Goal: Task Accomplishment & Management: Manage account settings

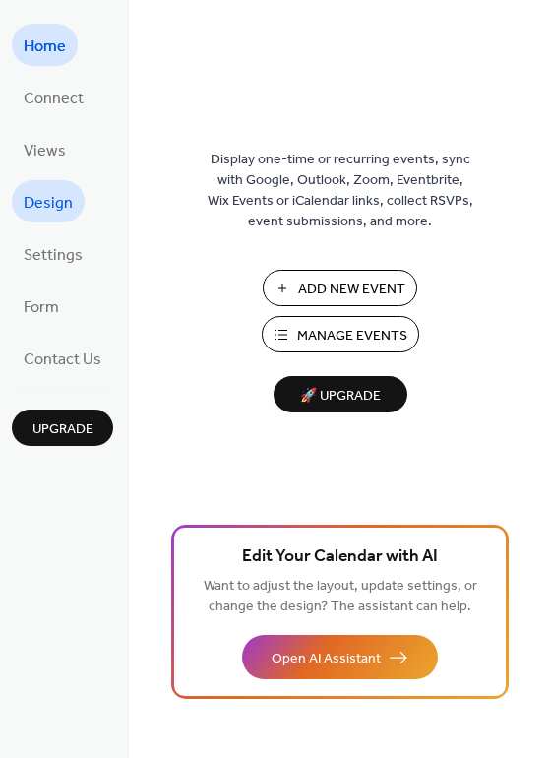
click at [35, 200] on span "Design" at bounding box center [48, 203] width 49 height 31
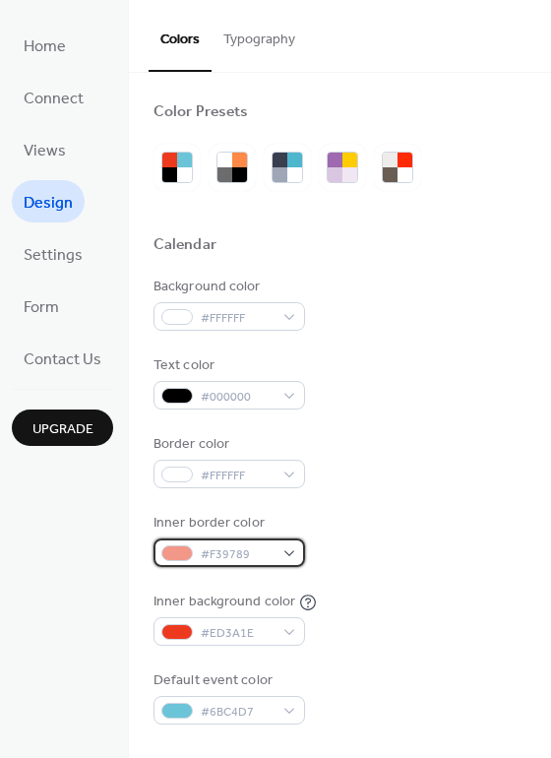
click at [246, 553] on span "#F39789" at bounding box center [237, 555] width 73 height 21
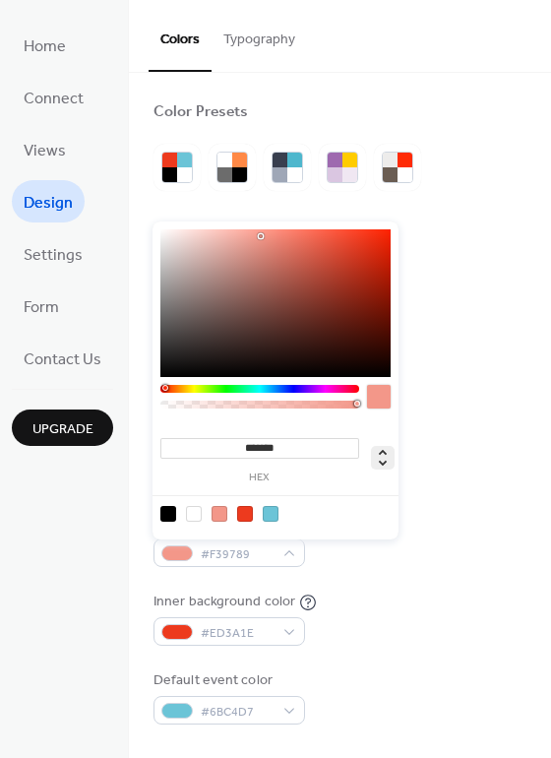
click at [382, 453] on icon at bounding box center [383, 458] width 24 height 24
type input "*"
type input "***"
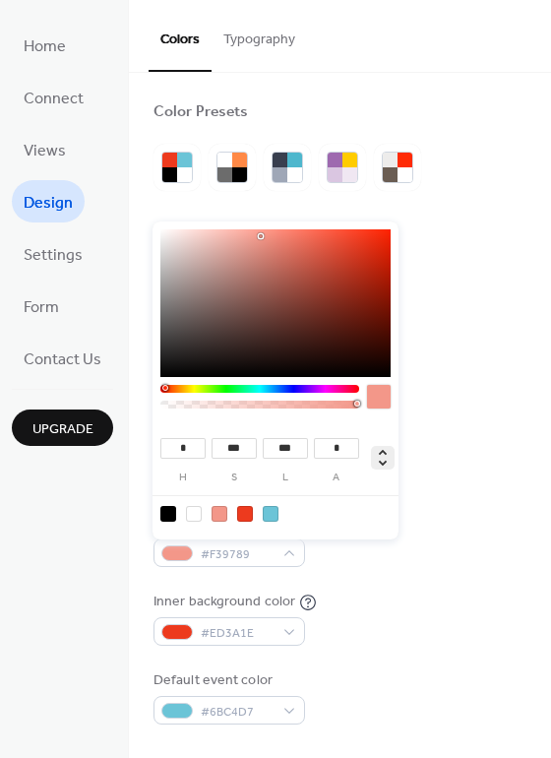
click at [382, 453] on icon at bounding box center [383, 458] width 24 height 24
type input "*"
type input "***"
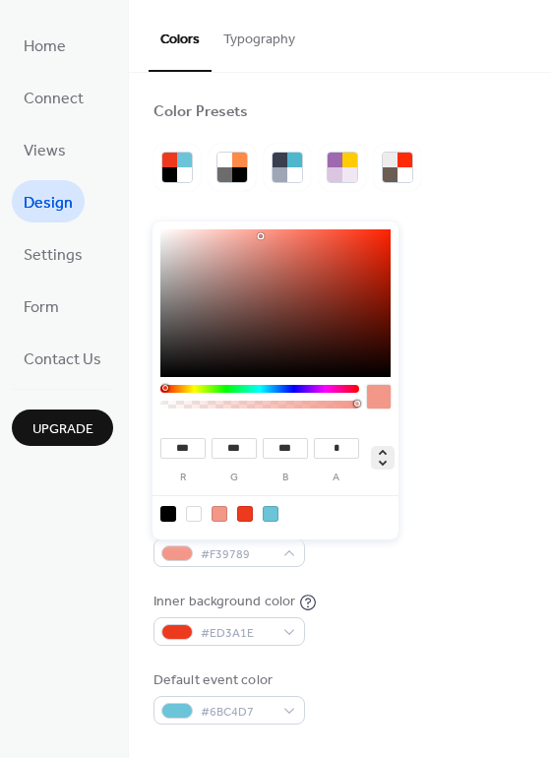
type input "***"
click at [382, 453] on icon at bounding box center [383, 458] width 24 height 24
type input "***"
click at [344, 505] on div at bounding box center [276, 513] width 250 height 36
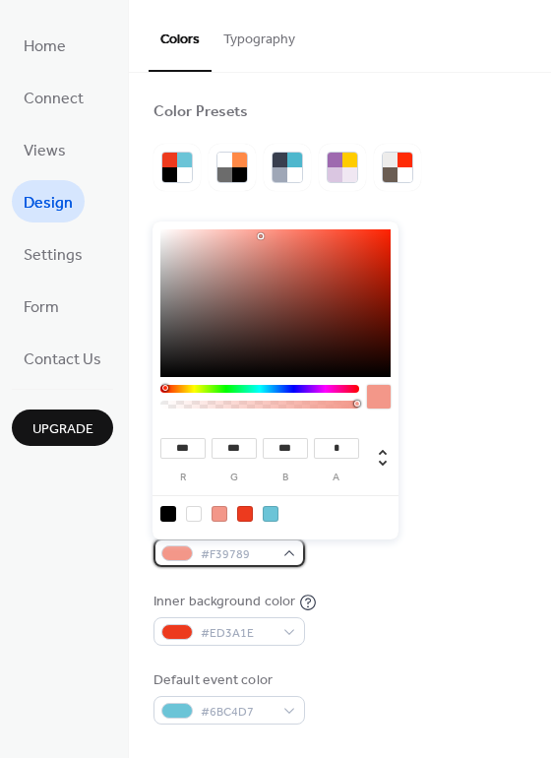
click at [238, 558] on span "#F39789" at bounding box center [237, 555] width 73 height 21
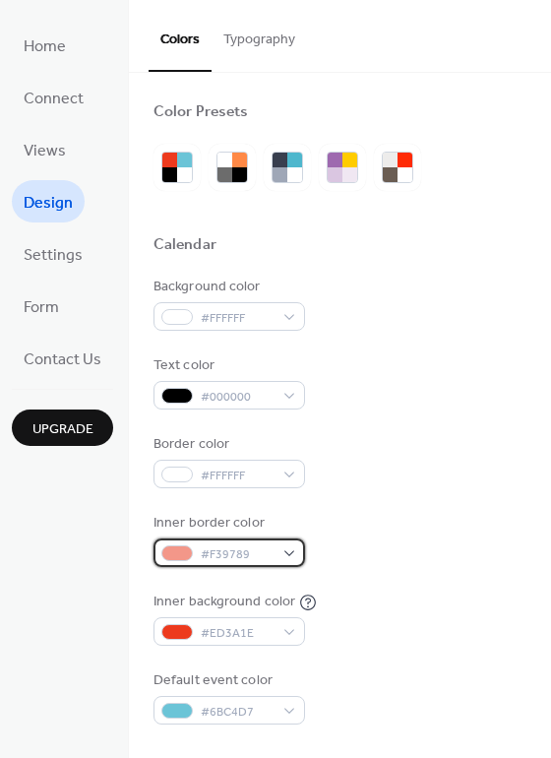
click at [238, 558] on span "#F39789" at bounding box center [237, 555] width 73 height 21
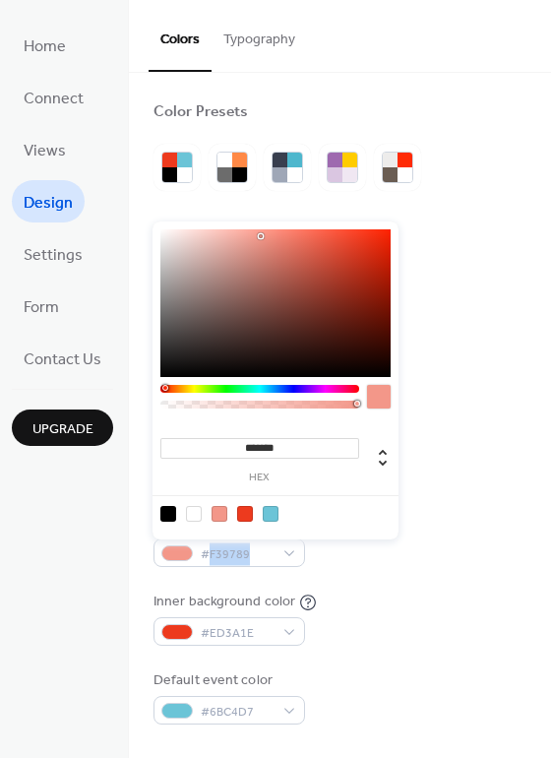
click at [195, 514] on div at bounding box center [194, 514] width 16 height 16
type input "*******"
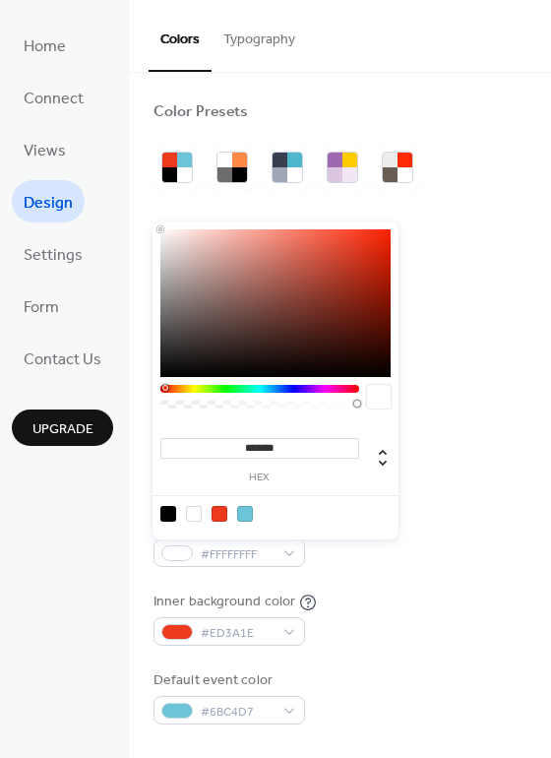
click at [434, 608] on div "Inner background color #ED3A1E" at bounding box center [340, 619] width 373 height 54
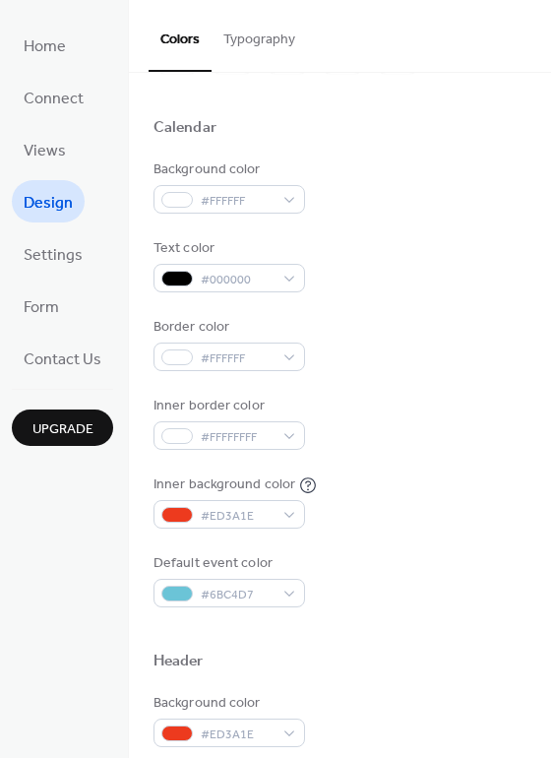
scroll to position [122, 0]
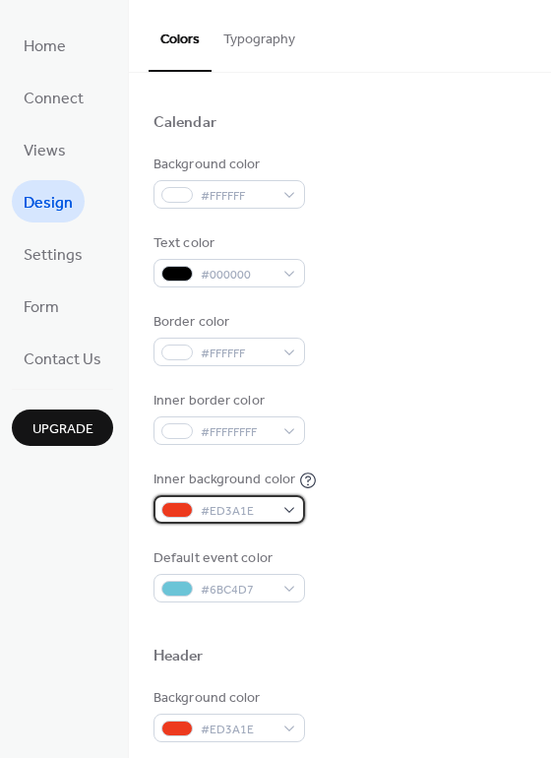
click at [272, 509] on div "#ED3A1E" at bounding box center [230, 509] width 152 height 29
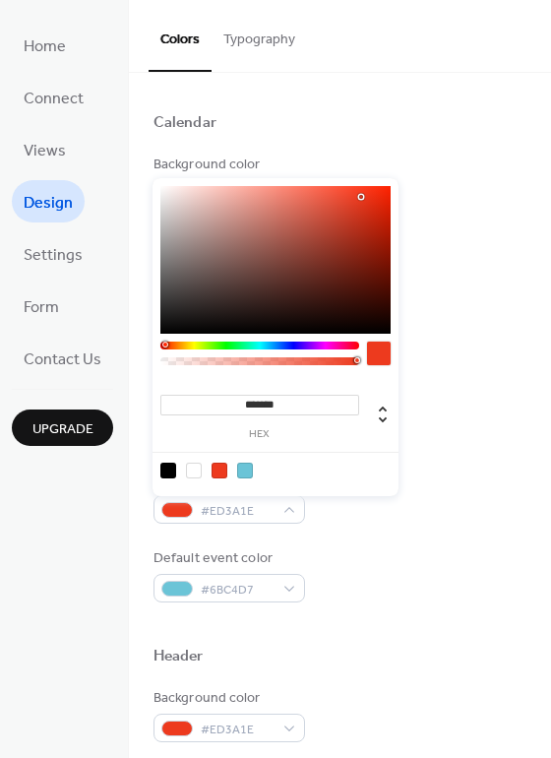
click at [376, 348] on div at bounding box center [379, 354] width 24 height 24
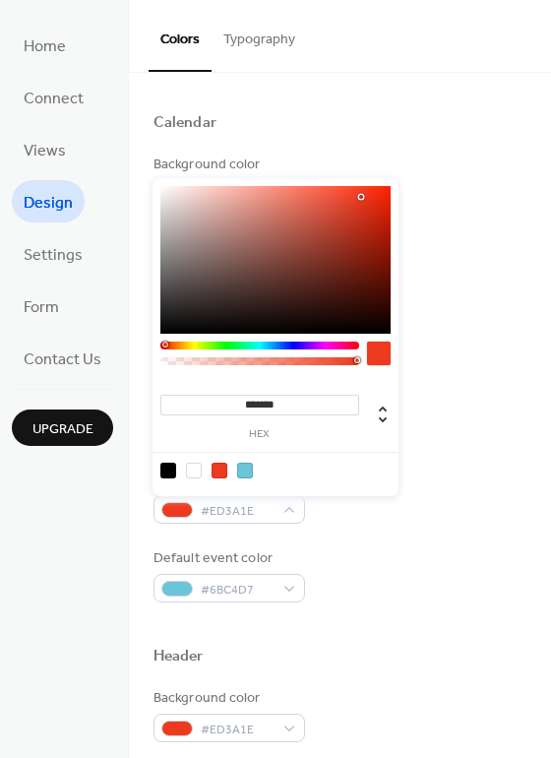
click at [253, 402] on input "*******" at bounding box center [260, 405] width 199 height 21
click at [325, 347] on div at bounding box center [260, 346] width 199 height 8
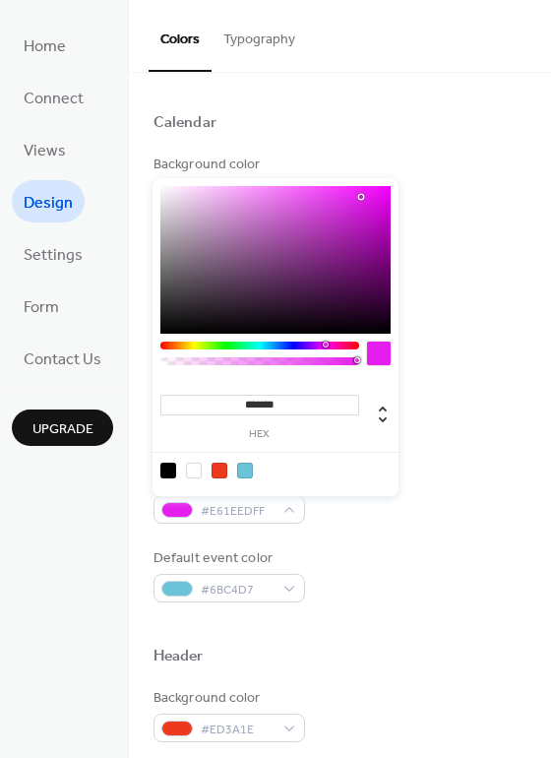
click at [314, 340] on div "******* hex" at bounding box center [276, 337] width 246 height 318
click at [234, 199] on div at bounding box center [276, 260] width 230 height 148
click at [199, 195] on div at bounding box center [276, 260] width 230 height 148
click at [179, 196] on div at bounding box center [276, 260] width 230 height 148
type input "*******"
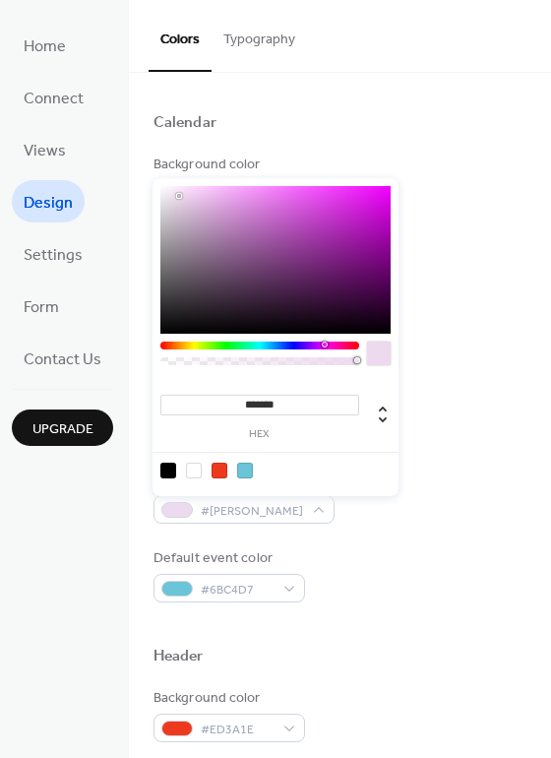
click at [504, 620] on div at bounding box center [340, 625] width 373 height 44
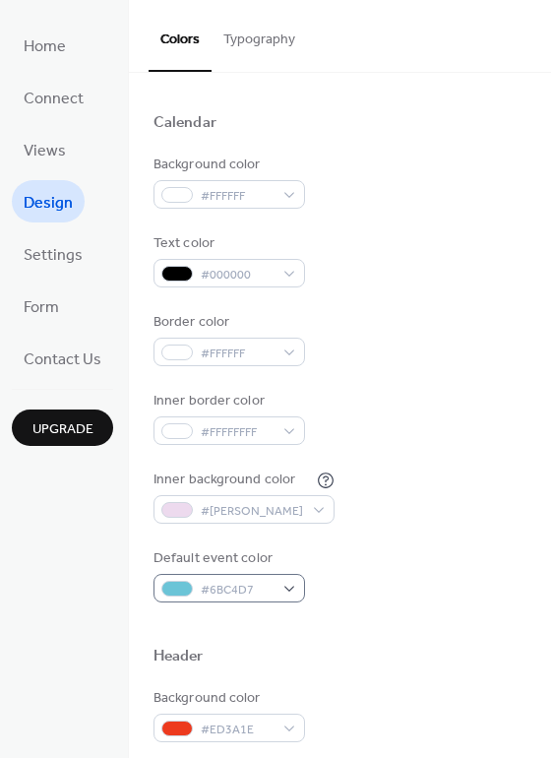
scroll to position [241, 0]
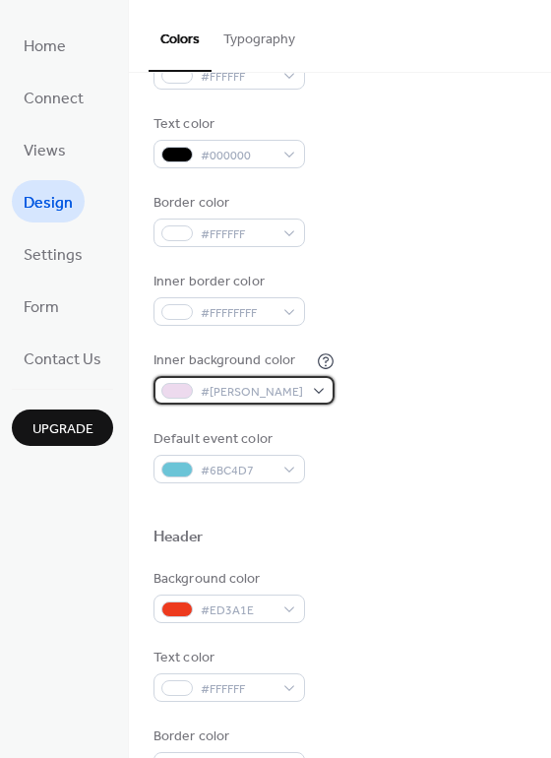
click at [228, 391] on span "#EDDAEEFF" at bounding box center [252, 392] width 102 height 21
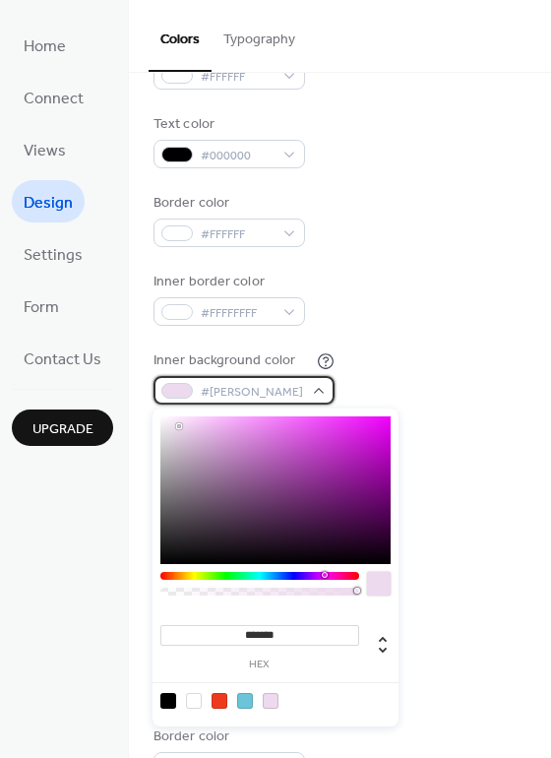
click at [228, 391] on span "#EDDAEEFF" at bounding box center [252, 392] width 102 height 21
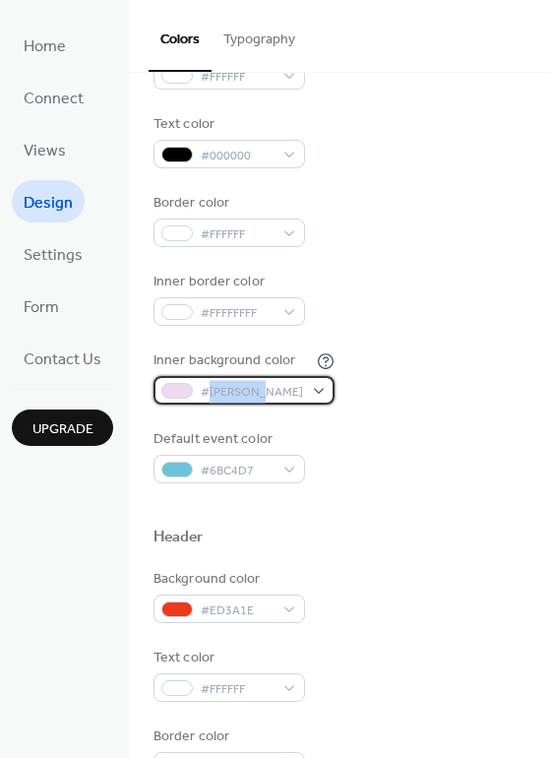
copy span "EDDAEEFF"
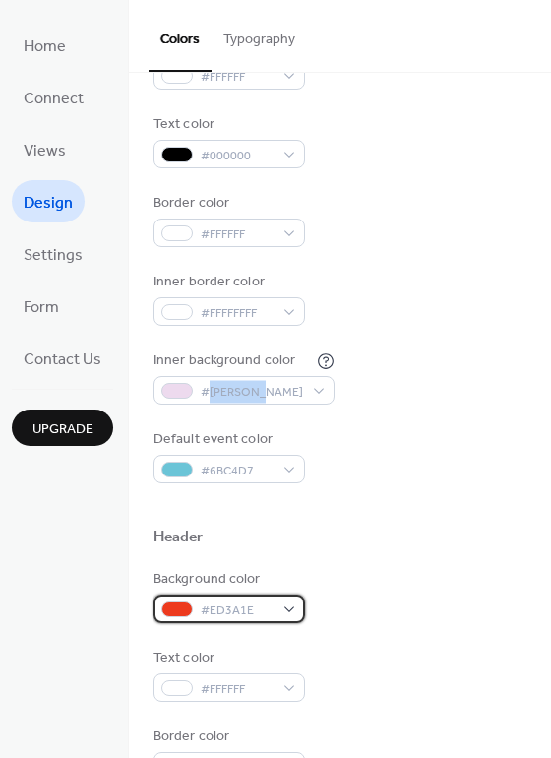
click at [223, 611] on span "#ED3A1E" at bounding box center [237, 611] width 73 height 21
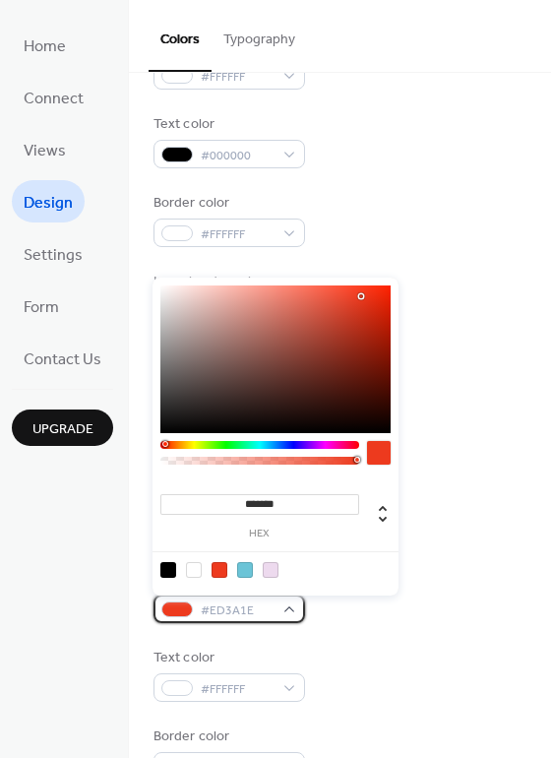
click at [223, 611] on span "#ED3A1E" at bounding box center [237, 611] width 73 height 21
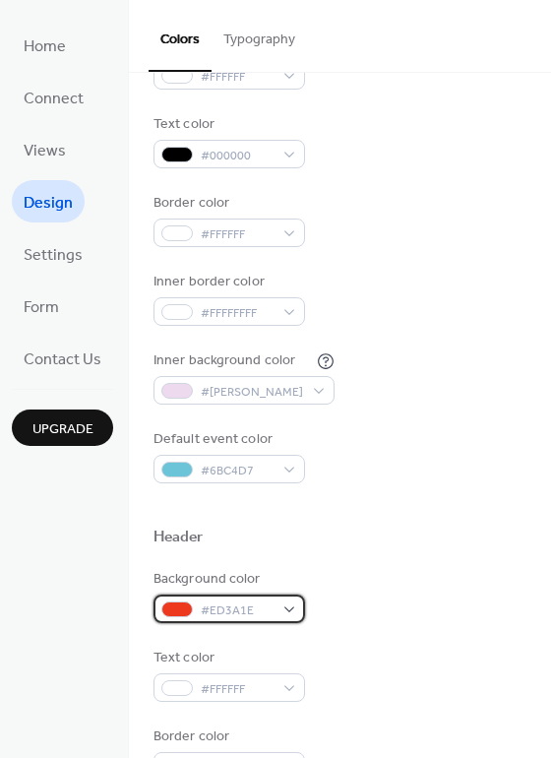
click at [223, 611] on span "#ED3A1E" at bounding box center [237, 611] width 73 height 21
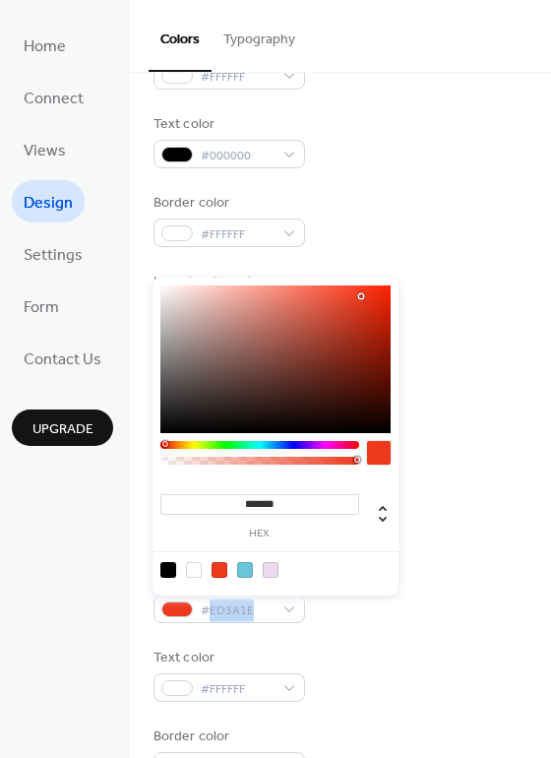
click at [419, 610] on div "Background color #ED3A1E" at bounding box center [340, 596] width 373 height 54
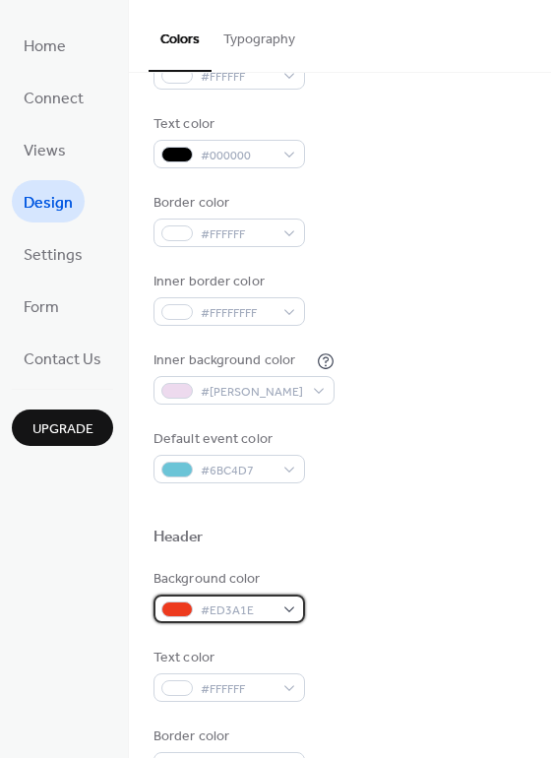
click at [232, 618] on span "#ED3A1E" at bounding box center [237, 611] width 73 height 21
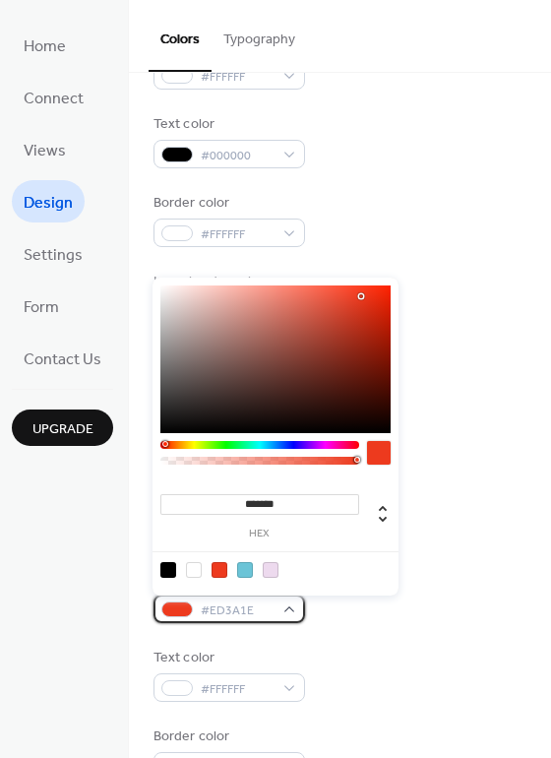
click at [232, 618] on span "#ED3A1E" at bounding box center [237, 611] width 73 height 21
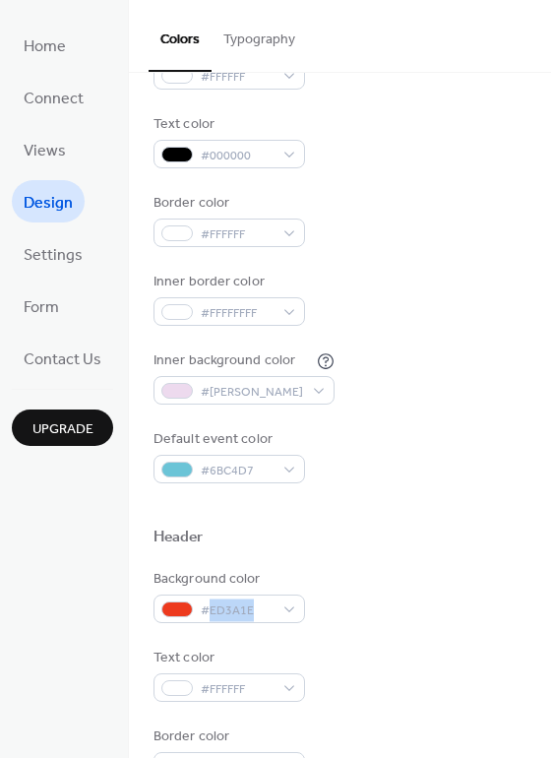
click at [350, 558] on div at bounding box center [340, 561] width 373 height 16
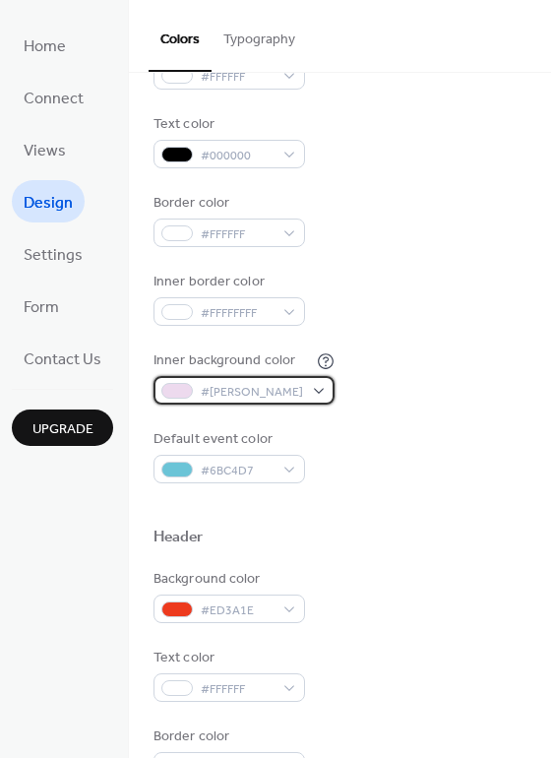
click at [219, 389] on span "#EDDAEEFF" at bounding box center [252, 392] width 102 height 21
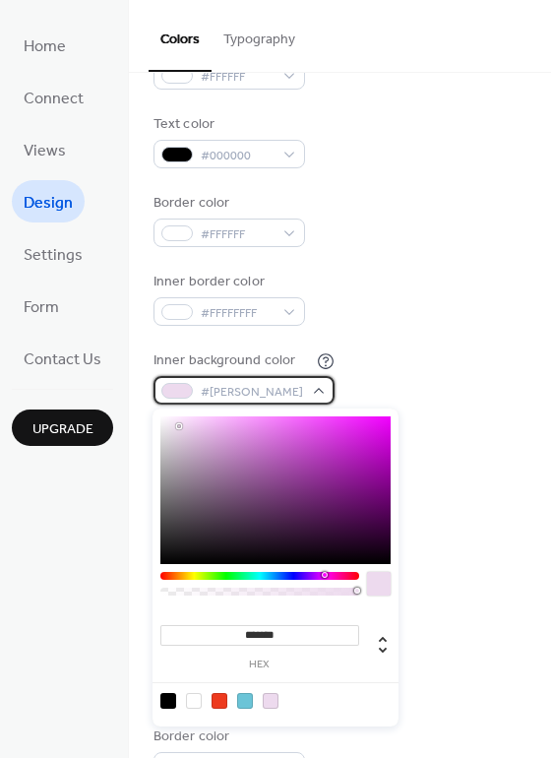
click at [219, 389] on span "#EDDAEEFF" at bounding box center [252, 392] width 102 height 21
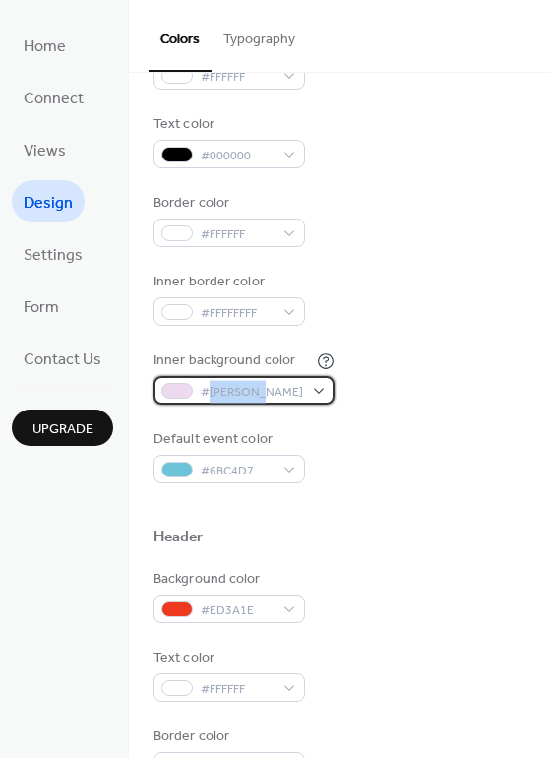
copy span "EDDAEEFF"
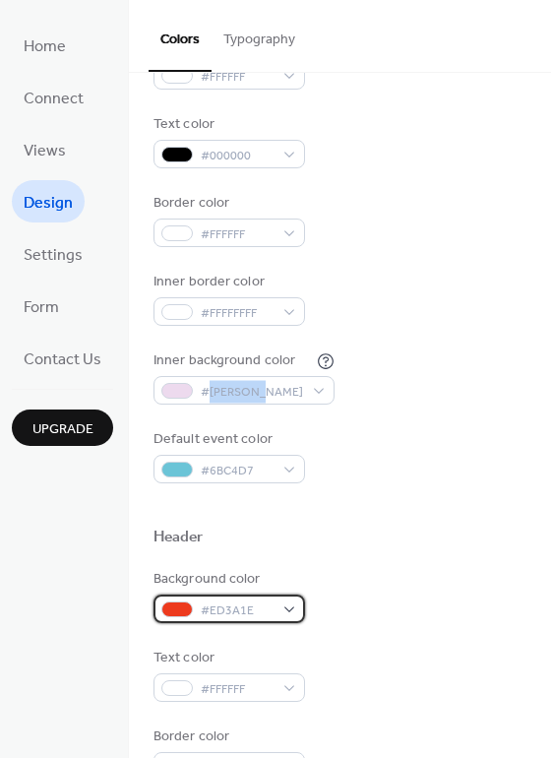
click at [226, 604] on span "#ED3A1E" at bounding box center [237, 611] width 73 height 21
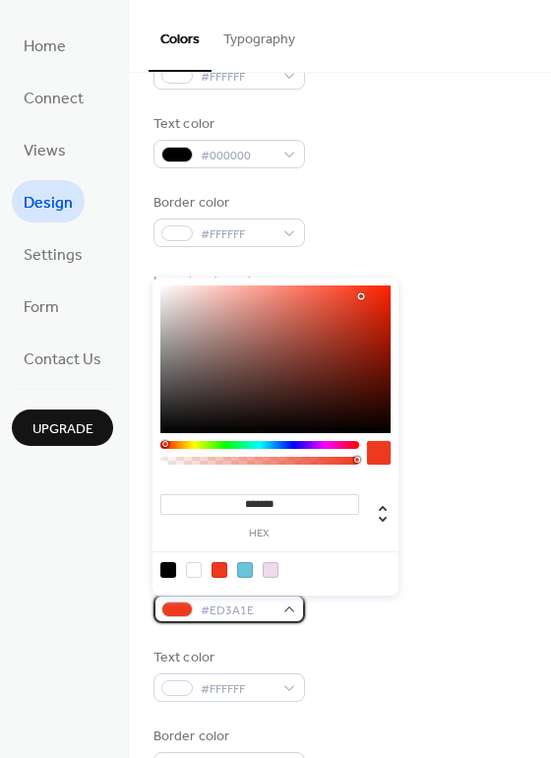
click at [226, 604] on span "#ED3A1E" at bounding box center [237, 611] width 73 height 21
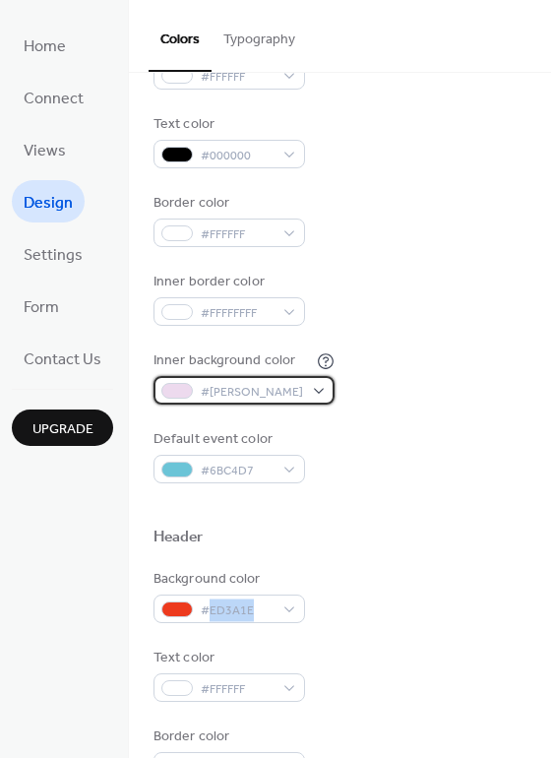
click at [236, 390] on span "#EDDAEEFF" at bounding box center [252, 392] width 102 height 21
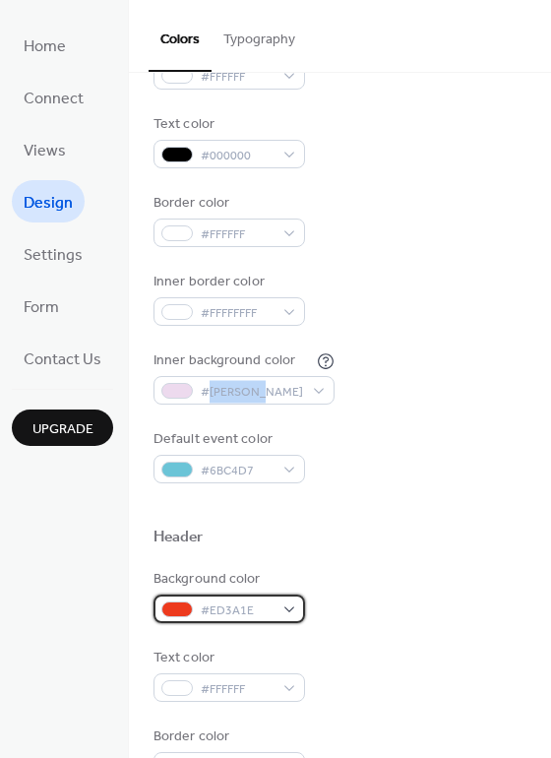
click at [221, 609] on span "#ED3A1E" at bounding box center [237, 611] width 73 height 21
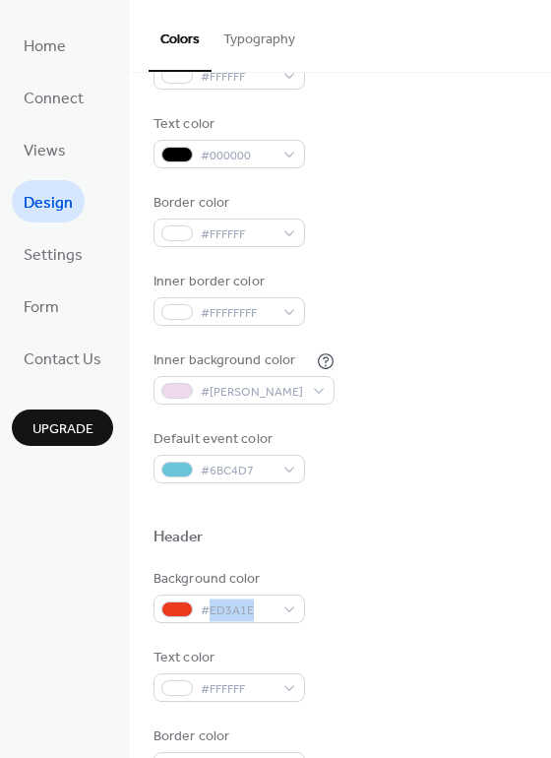
click at [337, 523] on div at bounding box center [340, 506] width 373 height 44
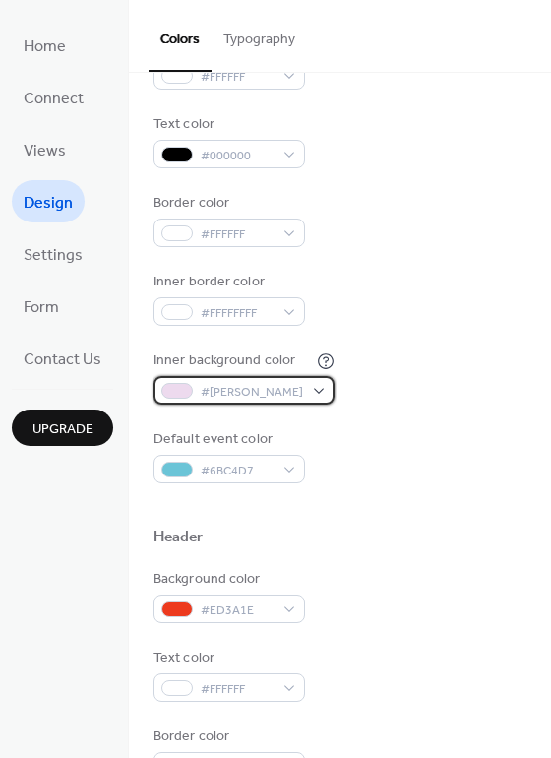
click at [244, 383] on span "#EDDAEEFF" at bounding box center [252, 392] width 102 height 21
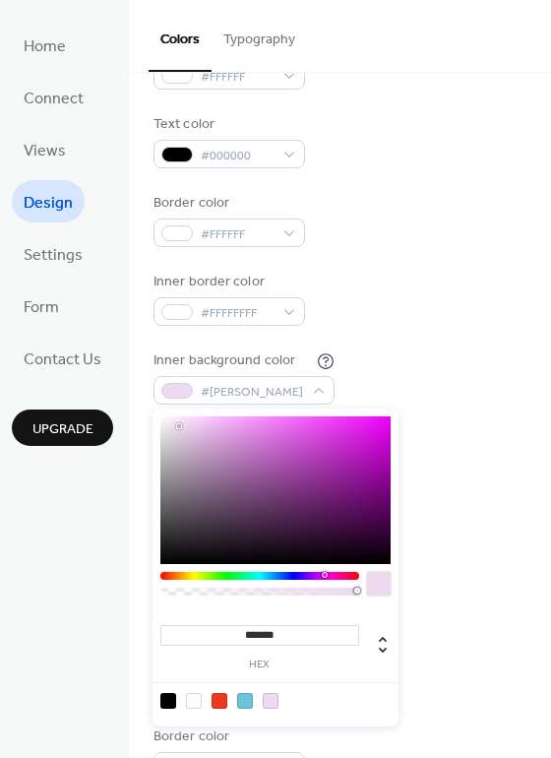
click at [267, 625] on input "*******" at bounding box center [260, 635] width 199 height 21
click at [275, 637] on input "*******" at bounding box center [260, 635] width 199 height 21
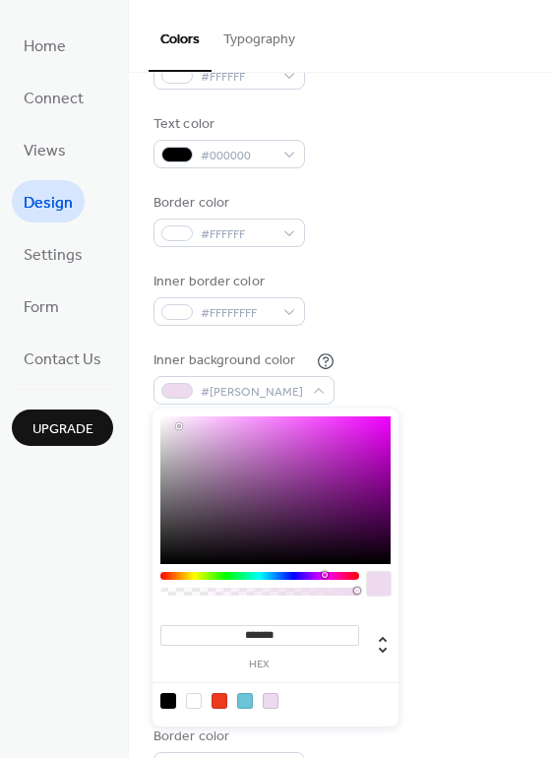
click at [275, 637] on input "*******" at bounding box center [260, 635] width 199 height 21
click at [454, 578] on div "Background color #ED3A1E" at bounding box center [340, 596] width 373 height 54
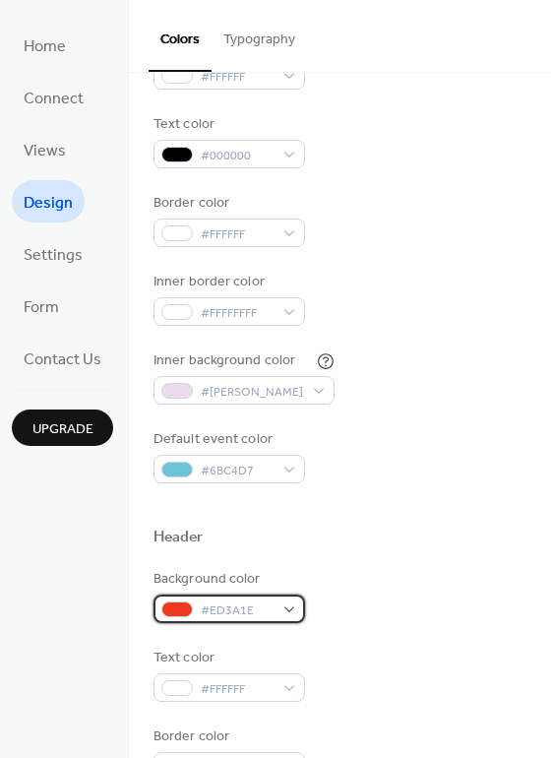
click at [226, 601] on span "#ED3A1E" at bounding box center [237, 611] width 73 height 21
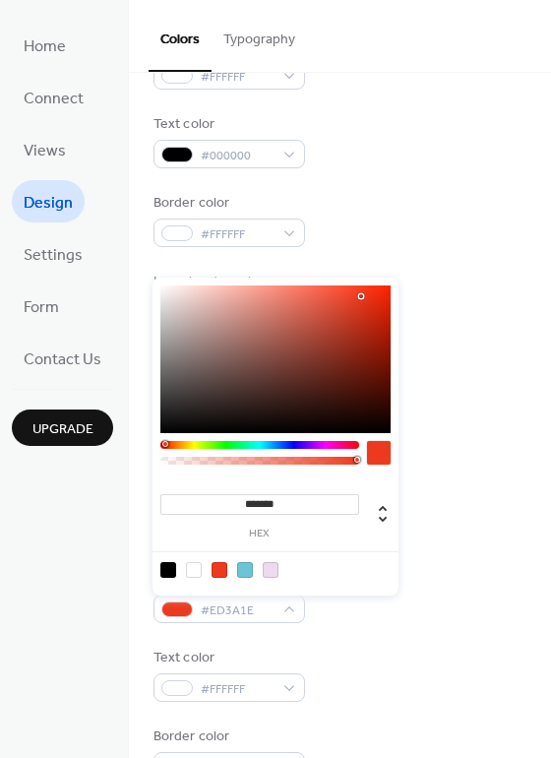
click at [270, 508] on input "*******" at bounding box center [260, 504] width 199 height 21
paste input
type input "*******"
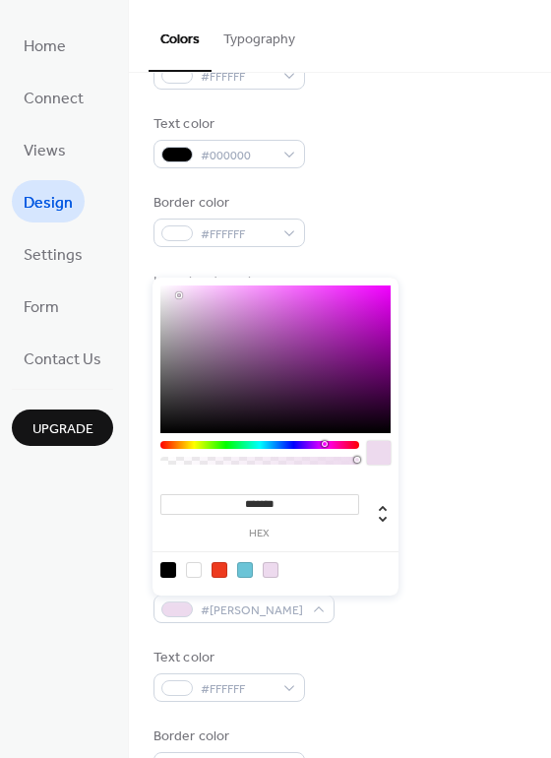
click at [471, 501] on div at bounding box center [340, 506] width 373 height 44
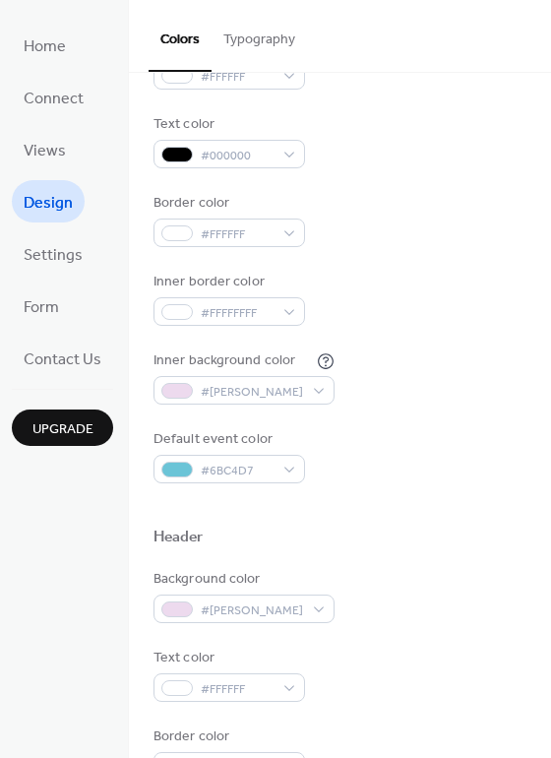
click at [471, 501] on div at bounding box center [340, 506] width 373 height 44
click at [240, 390] on span "#EDDAEEFF" at bounding box center [252, 392] width 102 height 21
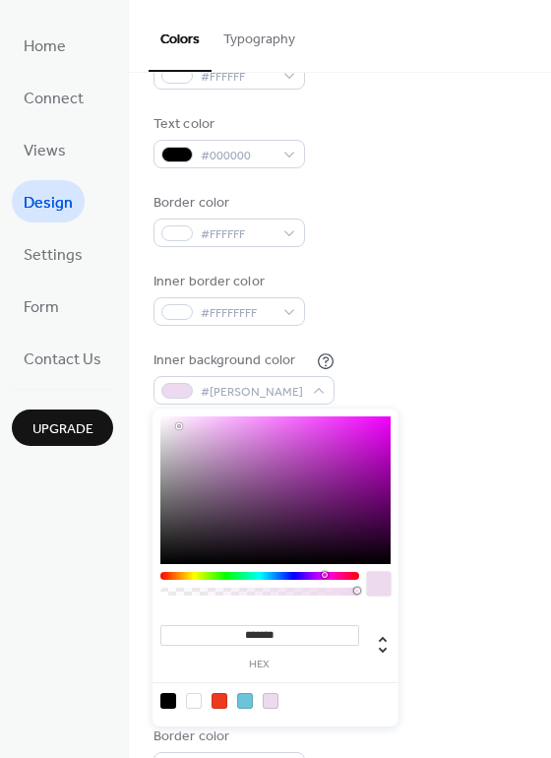
click at [168, 696] on div at bounding box center [169, 701] width 16 height 16
type input "*******"
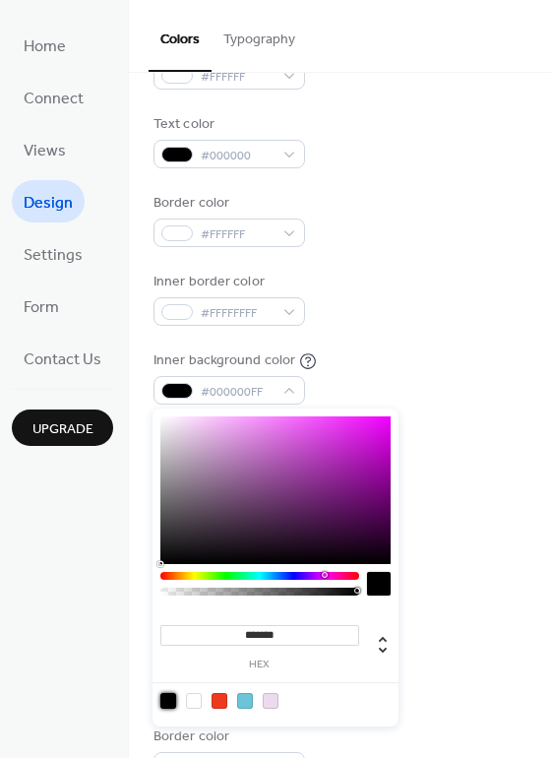
click at [463, 541] on div "Header" at bounding box center [340, 541] width 373 height 26
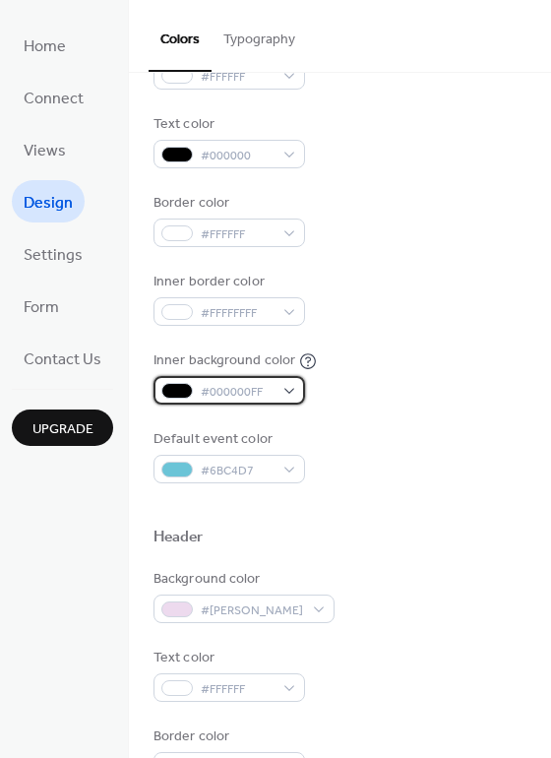
click at [234, 385] on span "#000000FF" at bounding box center [237, 392] width 73 height 21
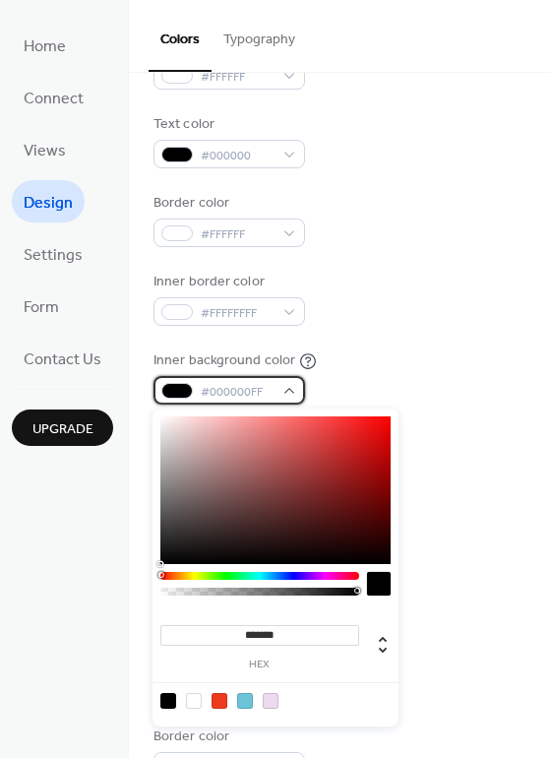
click at [234, 385] on span "#000000FF" at bounding box center [237, 392] width 73 height 21
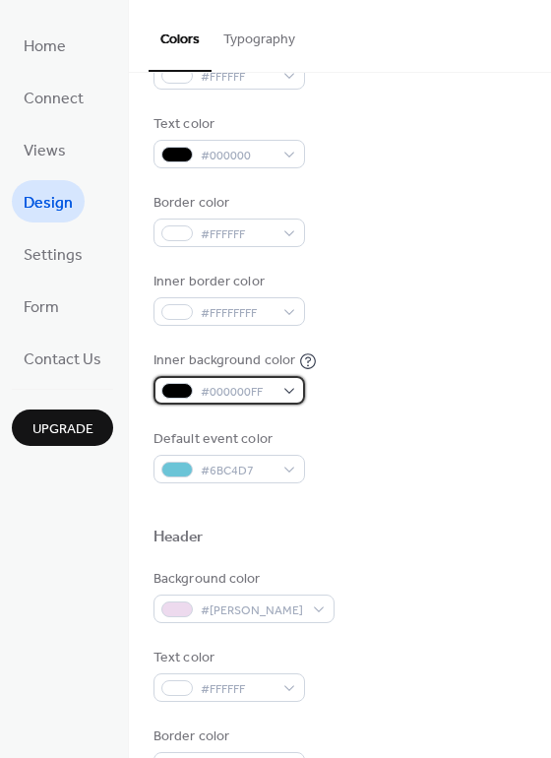
click at [234, 385] on span "#000000FF" at bounding box center [237, 392] width 73 height 21
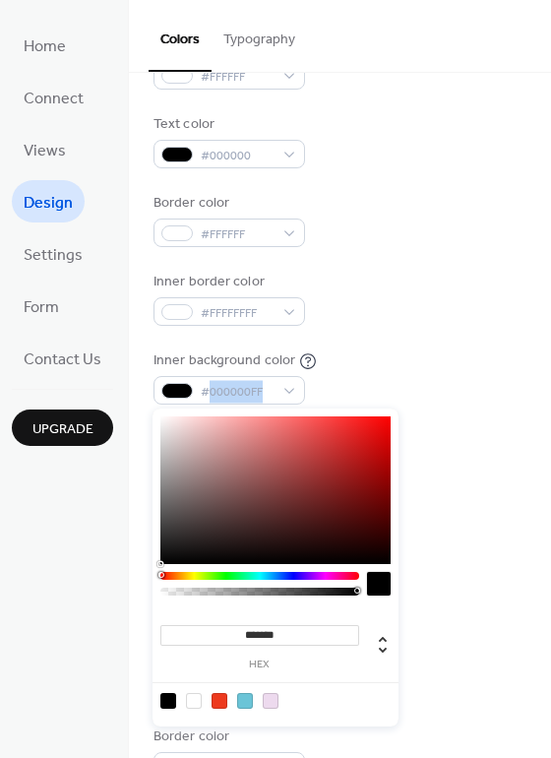
click at [266, 635] on input "*******" at bounding box center [260, 635] width 199 height 21
click at [270, 698] on div at bounding box center [271, 701] width 16 height 16
type input "*******"
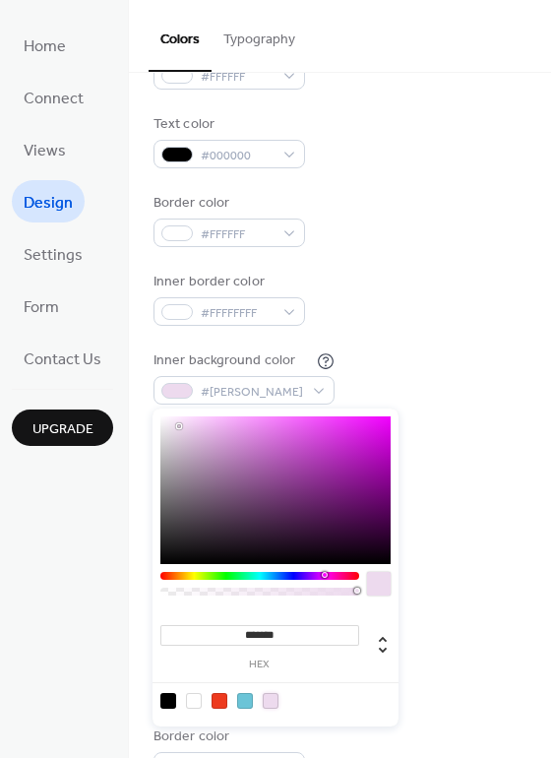
click at [442, 589] on div "Background color #EDDAEEFF" at bounding box center [340, 596] width 373 height 54
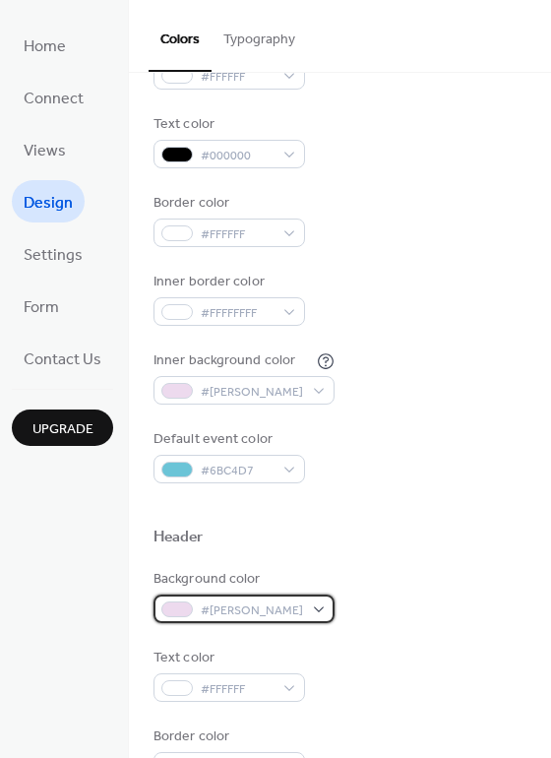
click at [198, 611] on div "#EDDAEEFF" at bounding box center [244, 609] width 181 height 29
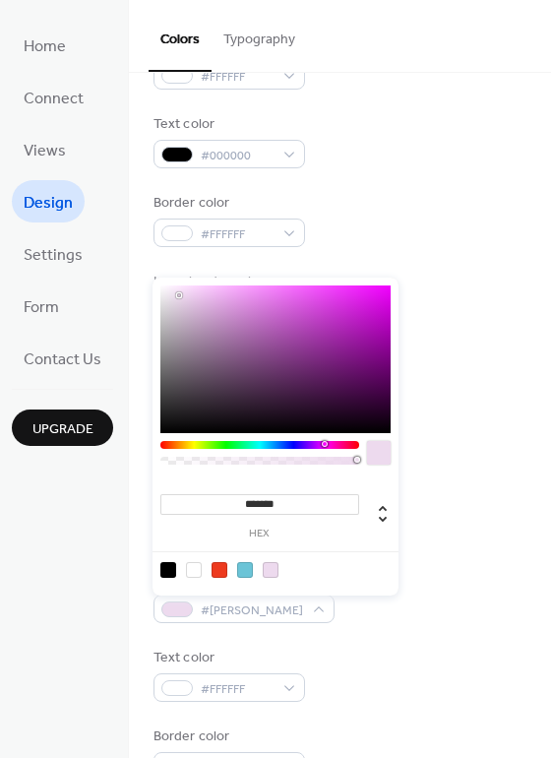
click at [166, 569] on div at bounding box center [169, 570] width 16 height 16
type input "*******"
click at [458, 589] on div "Background color #000000FF" at bounding box center [340, 596] width 373 height 54
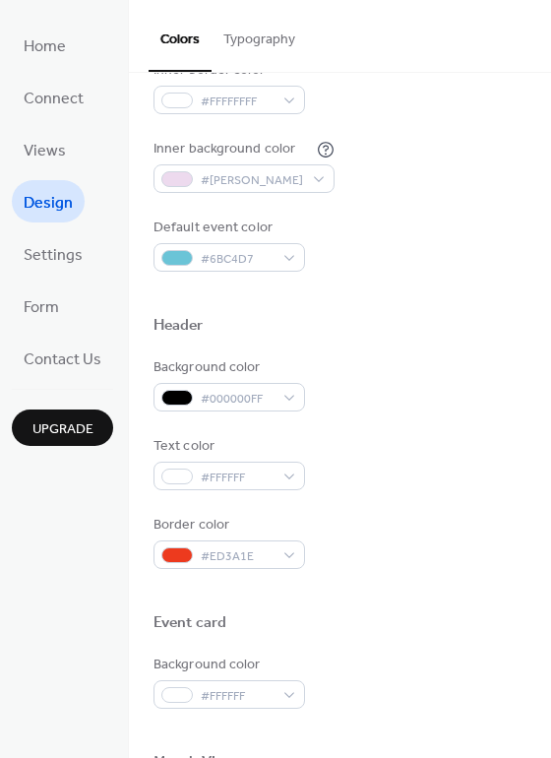
scroll to position [454, 0]
click at [222, 546] on span "#ED3A1E" at bounding box center [237, 556] width 73 height 21
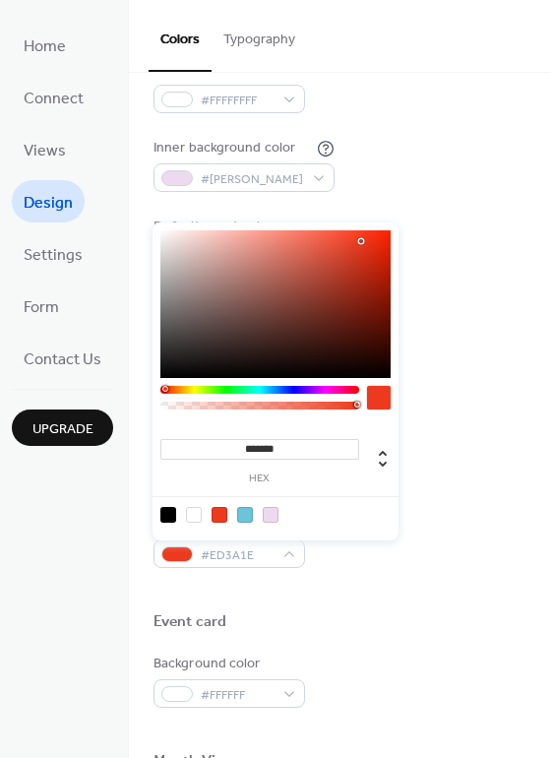
click at [196, 515] on div at bounding box center [194, 515] width 16 height 16
type input "*******"
click at [445, 602] on div at bounding box center [340, 590] width 373 height 44
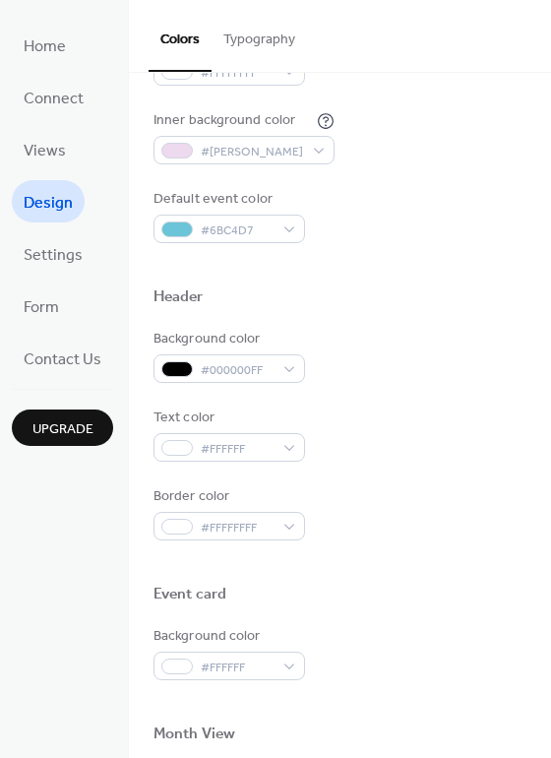
scroll to position [446, 0]
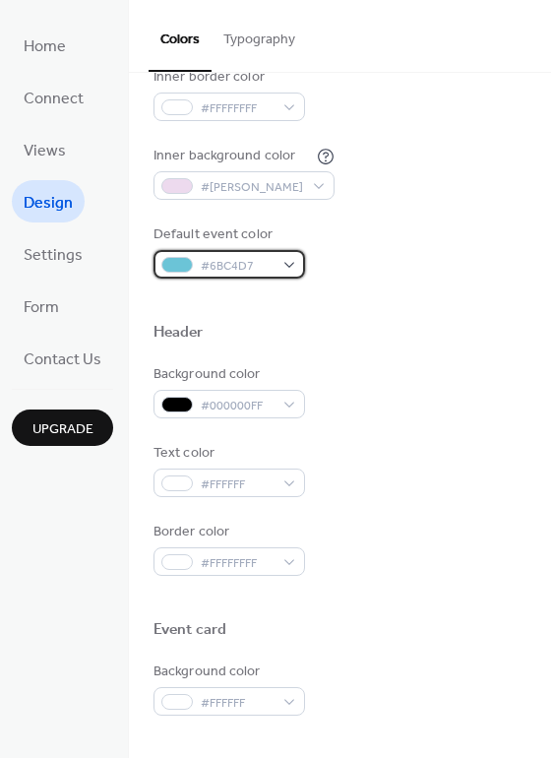
click at [259, 258] on span "#6BC4D7" at bounding box center [237, 266] width 73 height 21
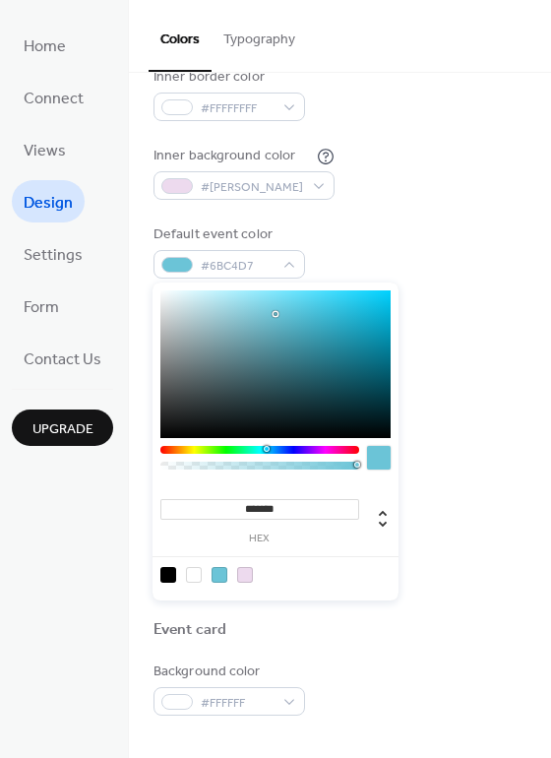
click at [347, 450] on div at bounding box center [260, 450] width 199 height 8
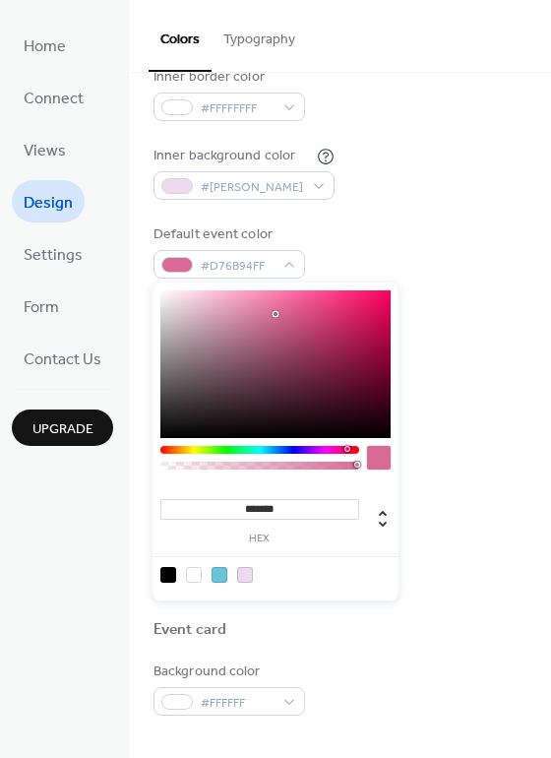
click at [323, 348] on div at bounding box center [276, 364] width 230 height 148
click at [316, 330] on div at bounding box center [276, 364] width 230 height 148
click at [164, 450] on div at bounding box center [260, 450] width 199 height 8
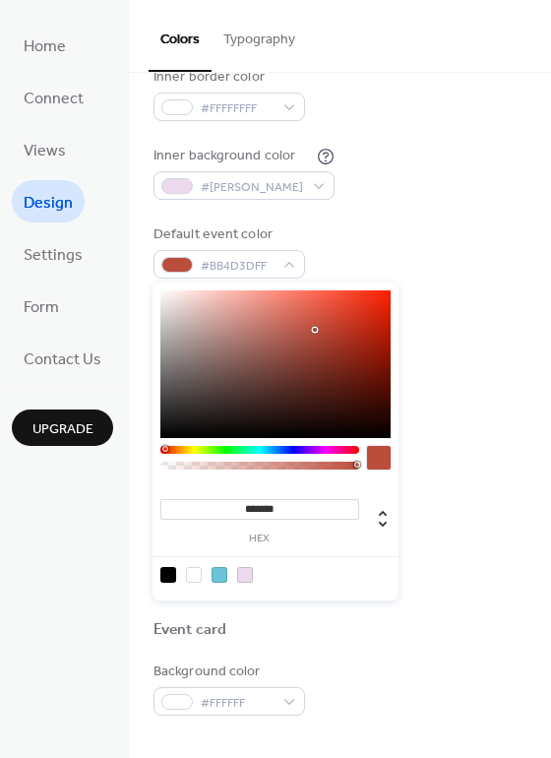
click at [351, 370] on div at bounding box center [276, 364] width 230 height 148
click at [357, 342] on div at bounding box center [276, 364] width 230 height 148
click at [336, 326] on div at bounding box center [276, 364] width 230 height 148
click at [327, 351] on div at bounding box center [276, 364] width 230 height 148
click at [377, 346] on div at bounding box center [276, 364] width 230 height 148
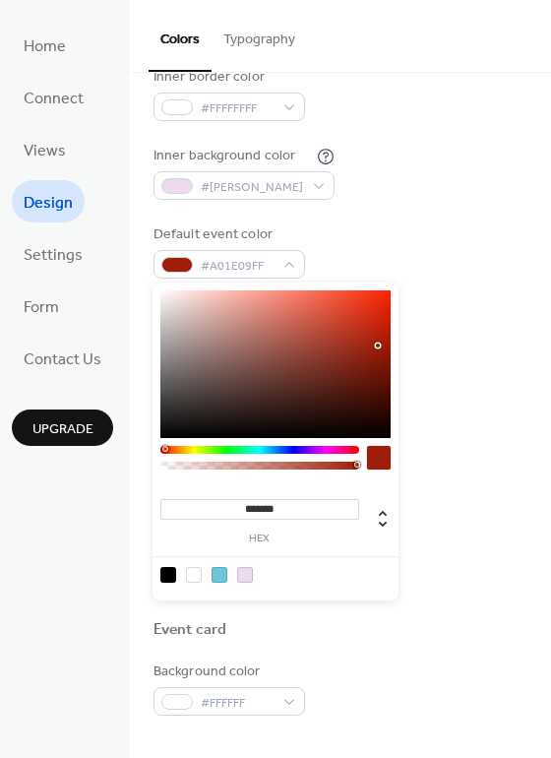
click at [382, 319] on div at bounding box center [276, 364] width 230 height 148
click at [383, 328] on div at bounding box center [276, 364] width 230 height 148
click at [384, 345] on div at bounding box center [276, 364] width 230 height 148
type input "*******"
click at [507, 426] on div "Background color #000000FF Text color #FFFFFF Border color #FFFFFFFF" at bounding box center [340, 470] width 373 height 212
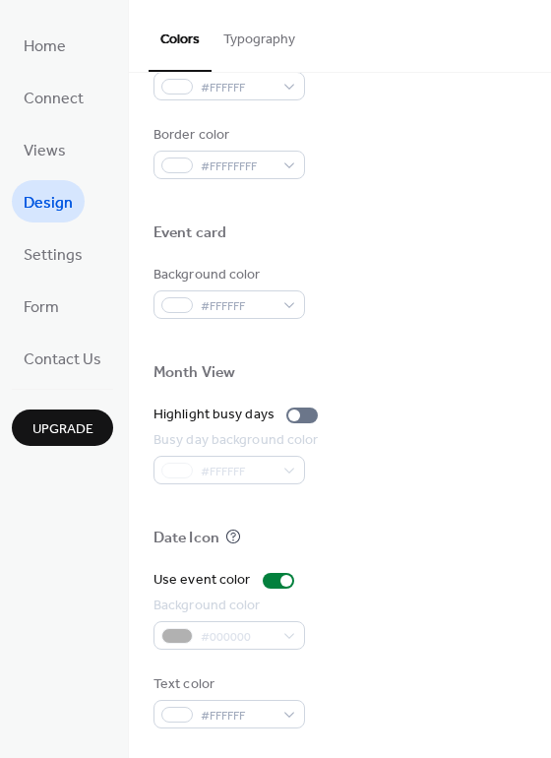
scroll to position [0, 0]
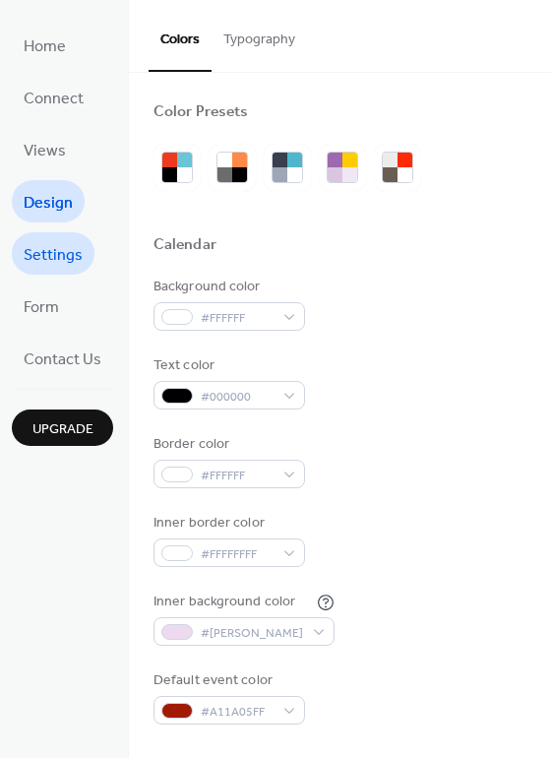
click at [62, 251] on span "Settings" at bounding box center [53, 255] width 59 height 31
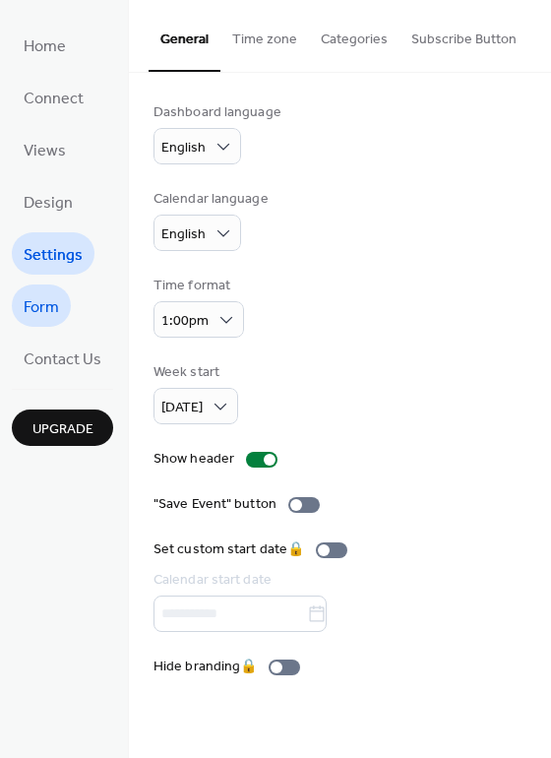
click at [34, 314] on span "Form" at bounding box center [41, 307] width 35 height 31
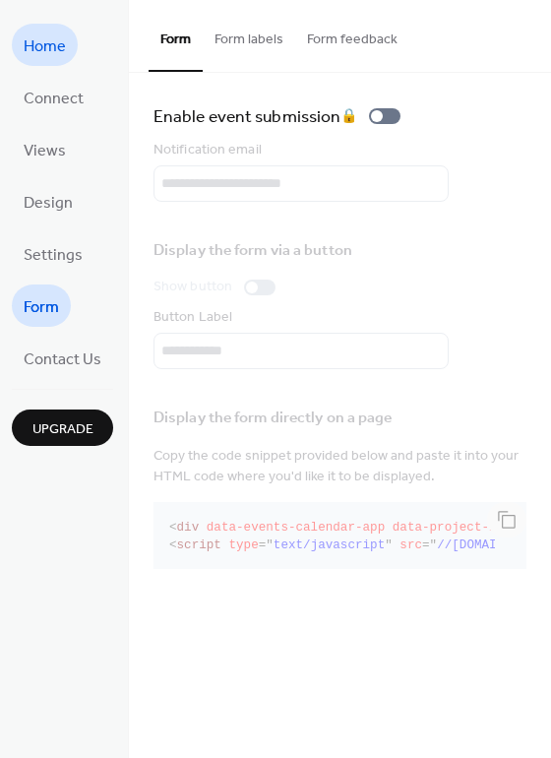
click at [26, 34] on span "Home" at bounding box center [45, 47] width 42 height 31
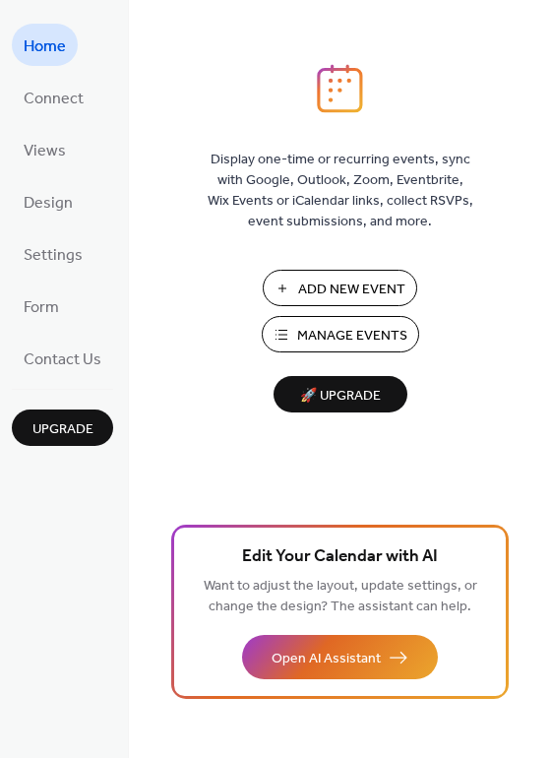
click at [377, 328] on span "Manage Events" at bounding box center [352, 336] width 110 height 21
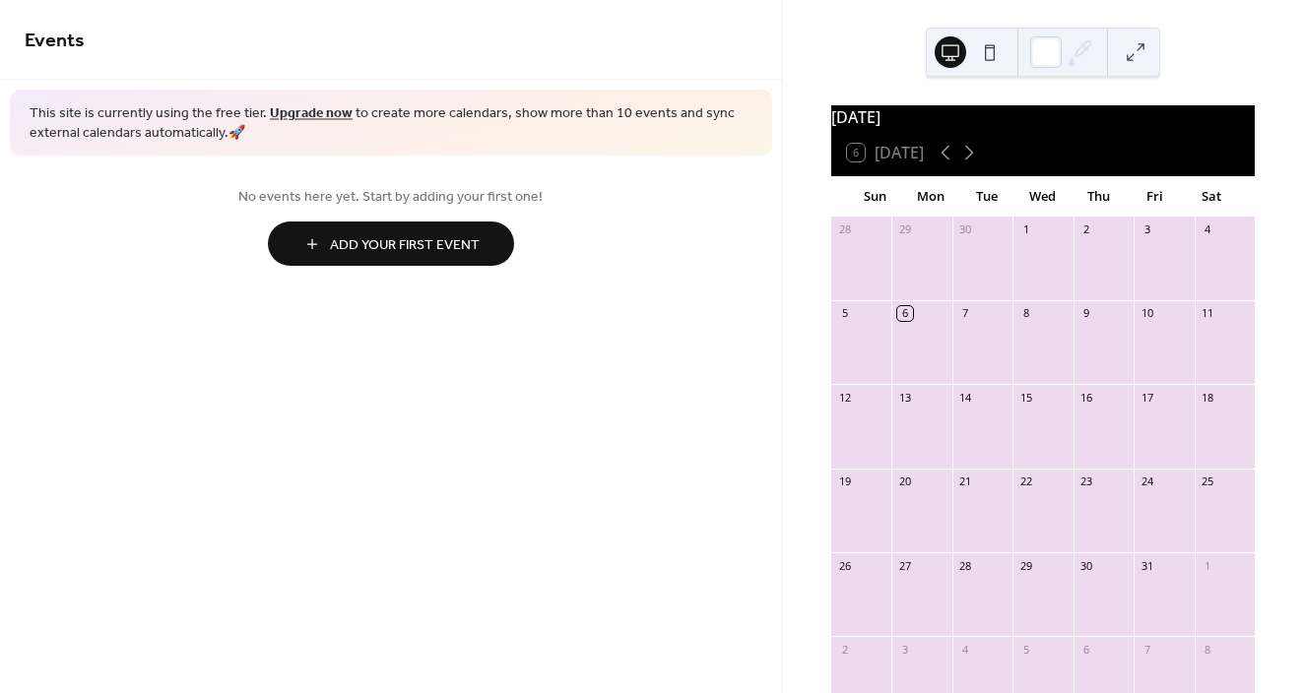
click at [305, 112] on link "Upgrade now" at bounding box center [311, 113] width 83 height 27
